Goal: Find specific page/section

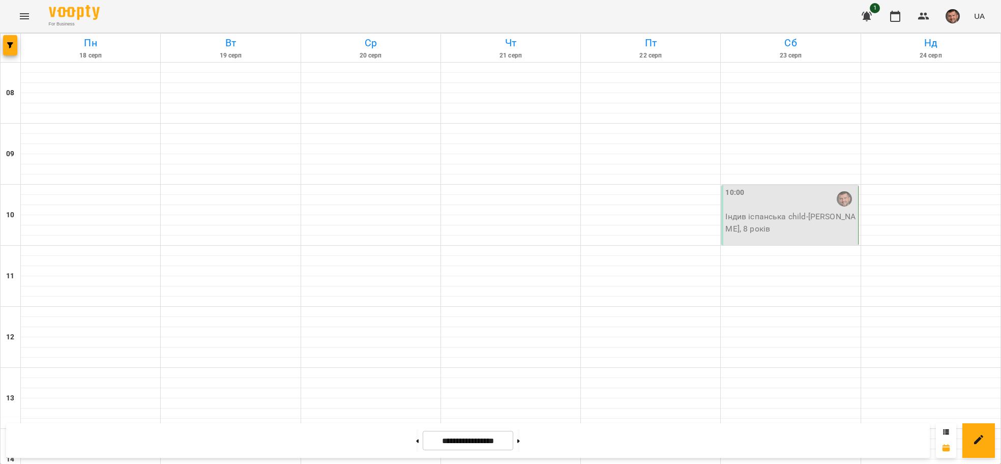
scroll to position [534, 0]
click at [520, 442] on icon at bounding box center [518, 441] width 3 height 4
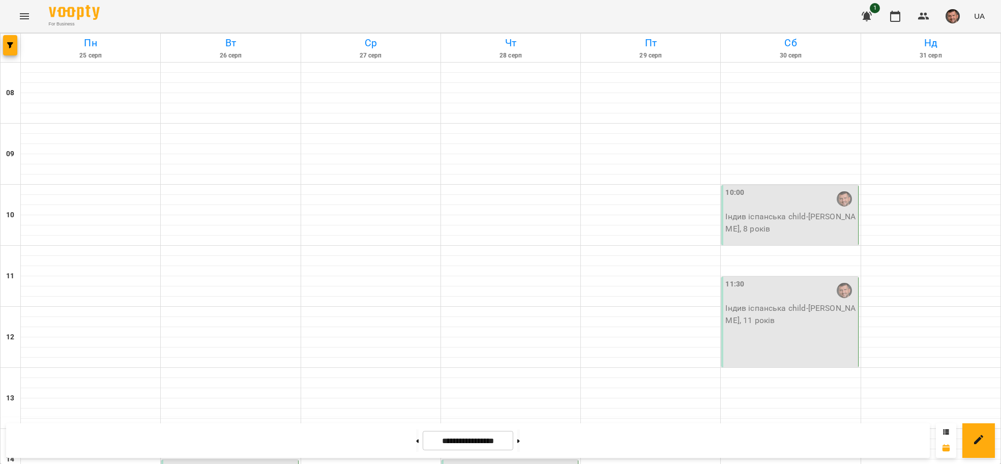
scroll to position [458, 0]
click at [416, 439] on button at bounding box center [417, 440] width 3 height 22
type input "**********"
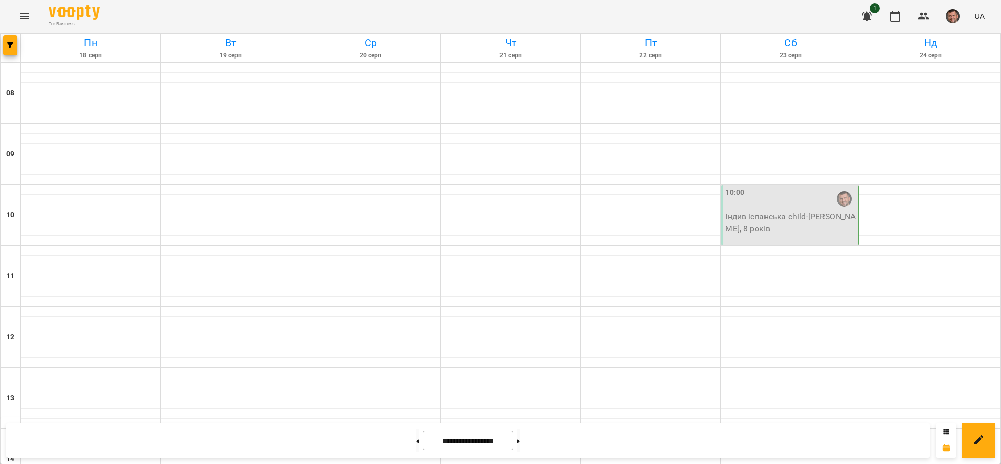
scroll to position [621, 0]
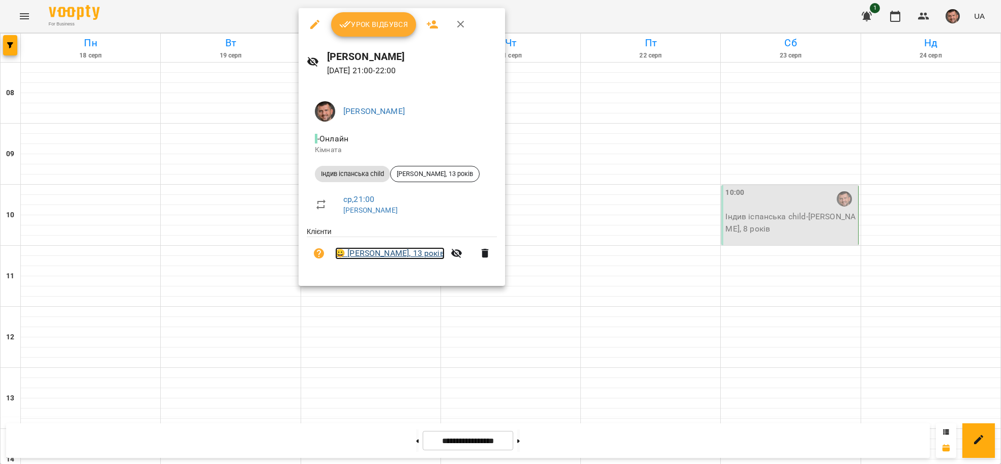
click at [389, 254] on link "😀 Олександр Двіжон, 13 років" at bounding box center [389, 253] width 109 height 12
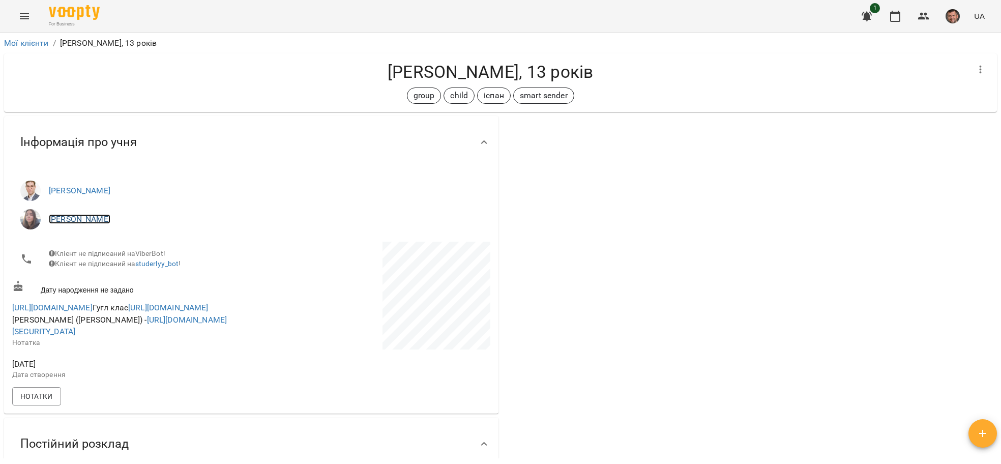
click at [57, 220] on link "[PERSON_NAME]" at bounding box center [80, 219] width 62 height 10
click at [93, 312] on link "https://meet.google.com/ckk-wvbp-cim" at bounding box center [52, 308] width 80 height 10
